Goal: Navigation & Orientation: Find specific page/section

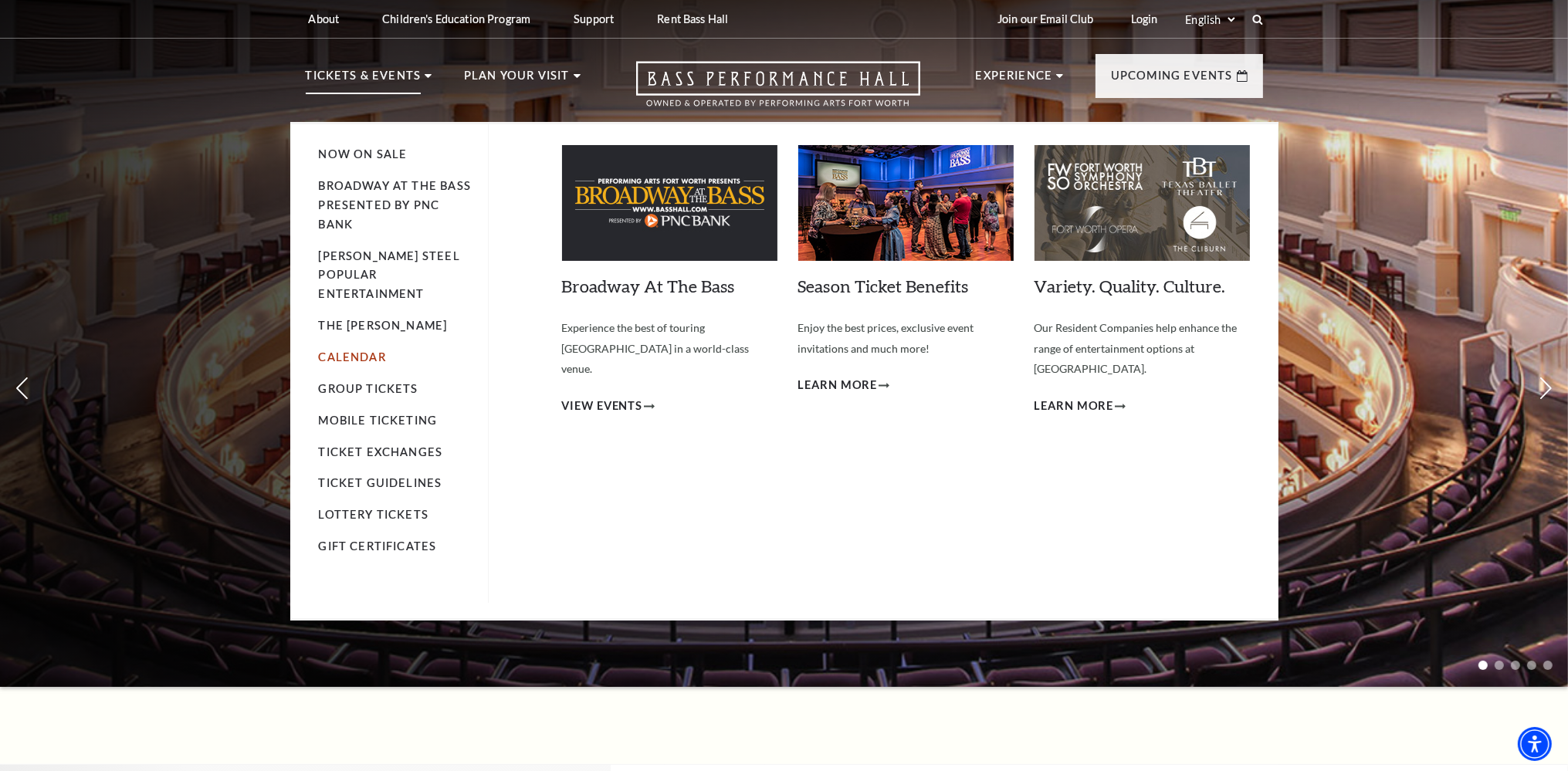
click at [369, 351] on link "Calendar" at bounding box center [352, 357] width 67 height 13
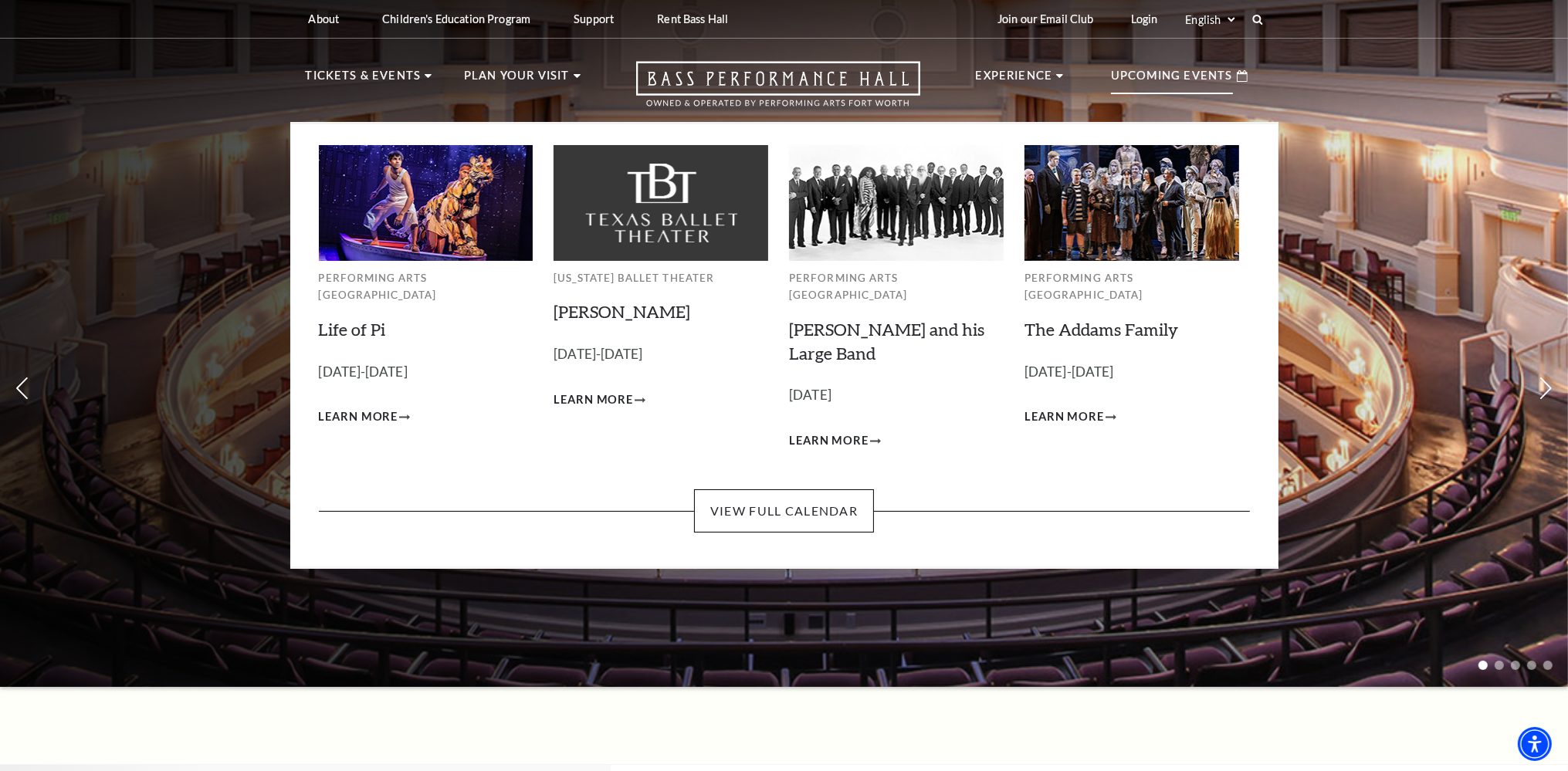
click at [1164, 84] on p "Upcoming Events" at bounding box center [1171, 80] width 122 height 28
click at [800, 492] on link "View Full Calendar" at bounding box center [784, 510] width 180 height 43
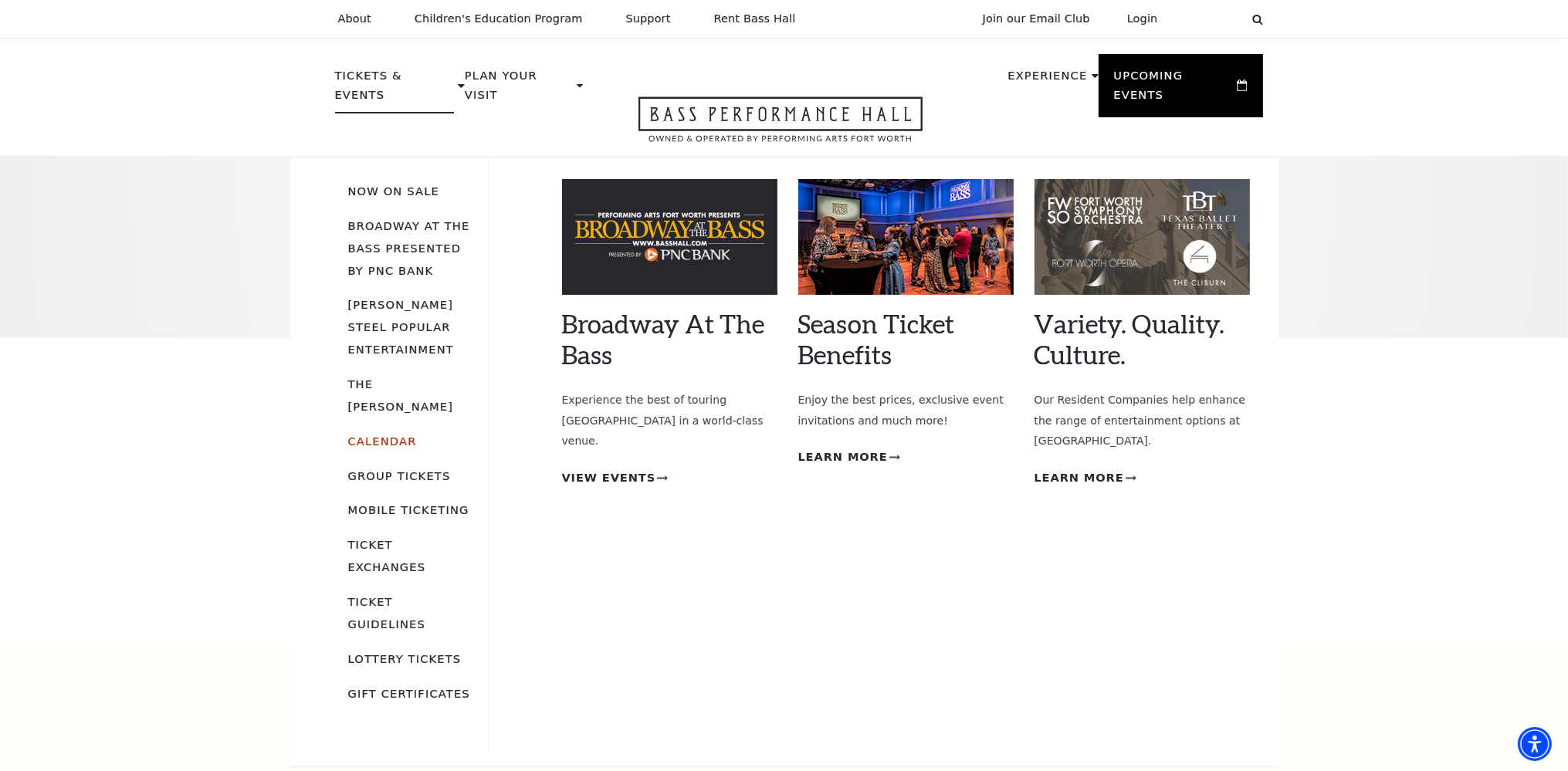
click at [379, 435] on link "Calendar" at bounding box center [382, 441] width 69 height 13
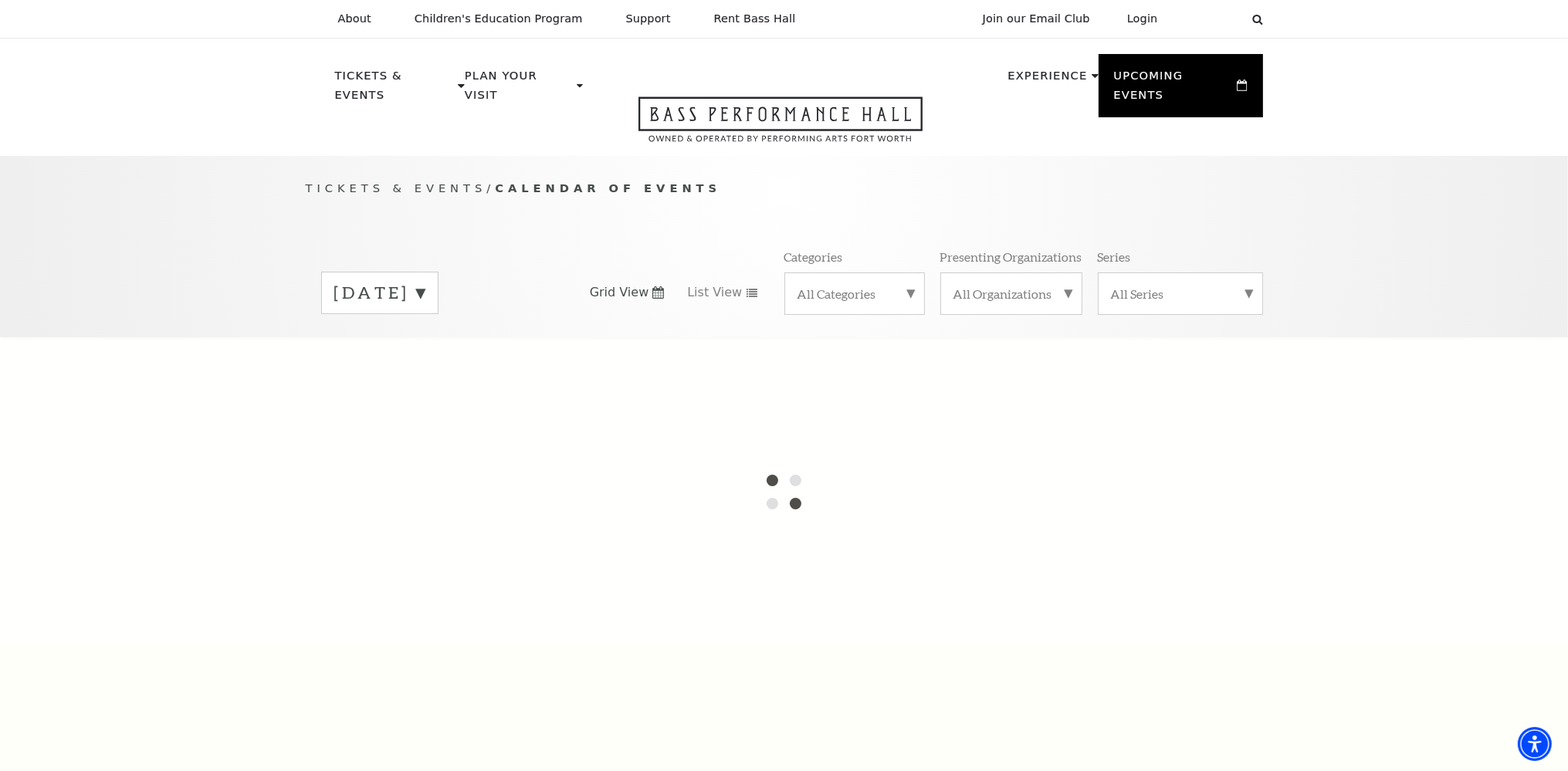
click at [910, 293] on label "All Categories" at bounding box center [855, 294] width 114 height 17
click at [834, 372] on div at bounding box center [784, 492] width 1568 height 308
click at [834, 369] on div at bounding box center [784, 492] width 1568 height 308
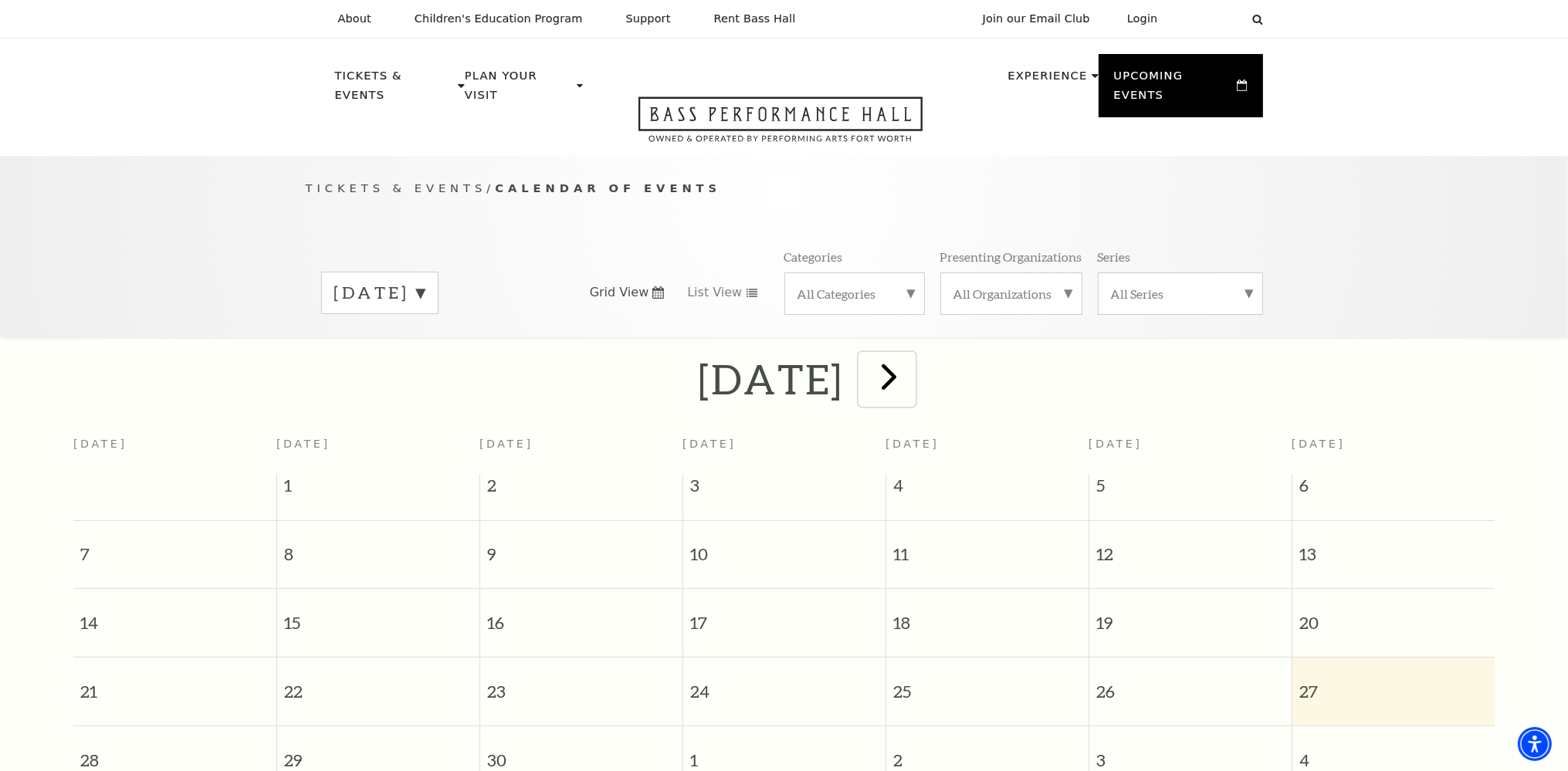
click at [911, 380] on span "next" at bounding box center [890, 376] width 44 height 44
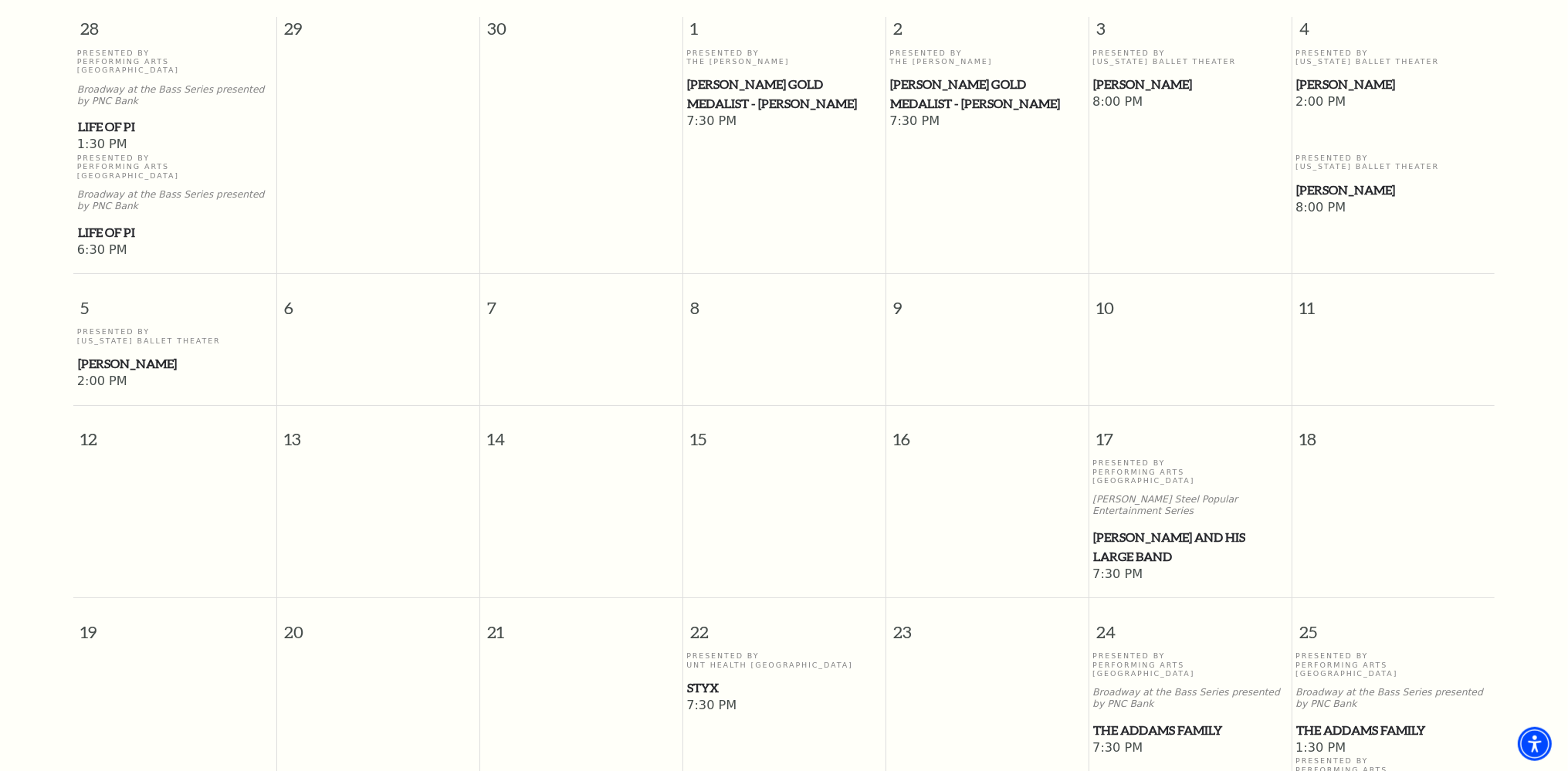
scroll to position [417, 0]
